Goal: Find contact information: Find contact information

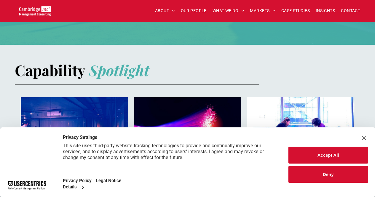
scroll to position [385, 0]
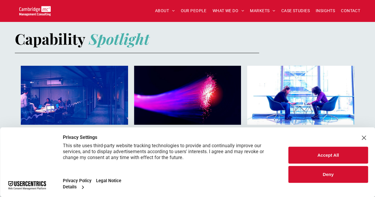
click at [346, 158] on button "Accept All" at bounding box center [327, 155] width 79 height 17
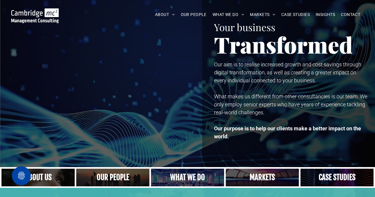
scroll to position [0, 0]
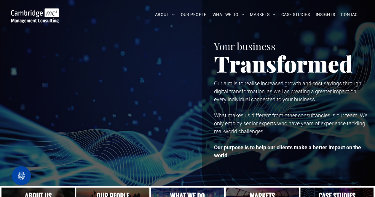
click at [362, 14] on link "CONTACT" at bounding box center [350, 14] width 25 height 9
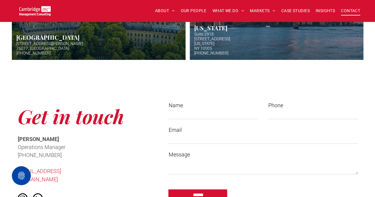
scroll to position [445, 0]
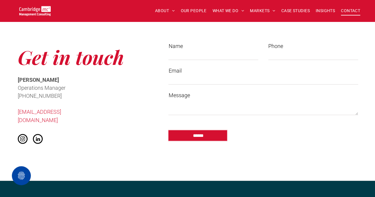
click at [124, 103] on div "Get in touch [PERSON_NAME] Operations Manager ﻿ [PHONE_NUMBER] [EMAIL_ADDRESS][…" at bounding box center [85, 95] width 146 height 114
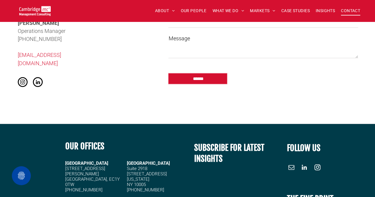
scroll to position [504, 0]
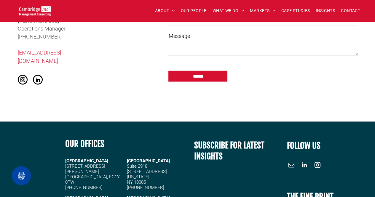
click at [341, 82] on form "Name Phone Email Message ******" at bounding box center [263, 32] width 199 height 120
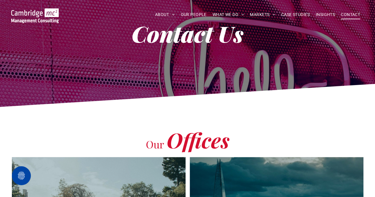
scroll to position [0, 0]
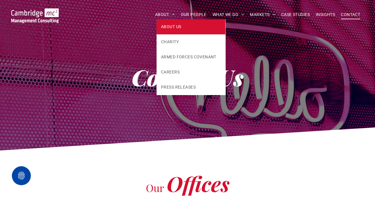
click at [170, 27] on span "ABOUT US" at bounding box center [171, 27] width 20 height 6
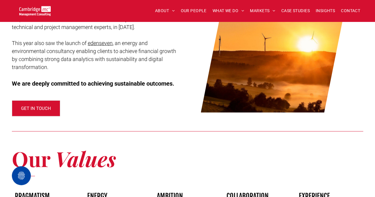
scroll to position [711, 0]
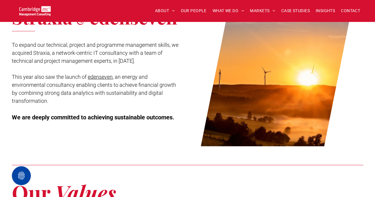
click at [36, 135] on span "GET IN TOUCH" at bounding box center [36, 142] width 30 height 15
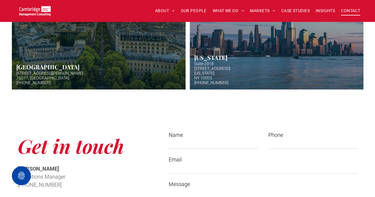
scroll to position [474, 0]
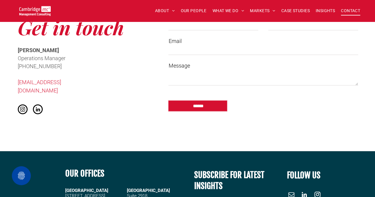
drag, startPoint x: 18, startPoint y: 65, endPoint x: 69, endPoint y: 64, distance: 51.0
click at [69, 64] on p "﻿ [PHONE_NUMBER]" at bounding box center [58, 66] width 81 height 8
copy span "[PHONE_NUMBER]"
drag, startPoint x: 14, startPoint y: 81, endPoint x: 97, endPoint y: 83, distance: 82.7
click at [97, 83] on div "Get in touch [PERSON_NAME] Operations Manager ﻿ [PHONE_NUMBER] [EMAIL_ADDRESS][…" at bounding box center [85, 65] width 146 height 114
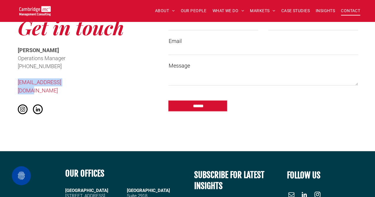
copy link "[EMAIL_ADDRESS][DOMAIN_NAME]"
